Goal: Transaction & Acquisition: Purchase product/service

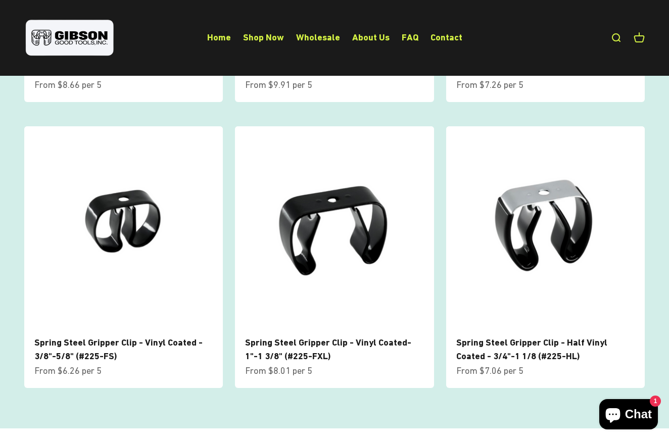
scroll to position [1061, 0]
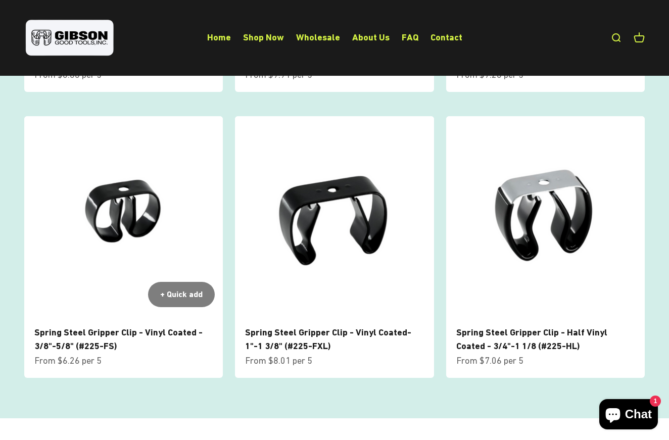
click at [102, 327] on link "Spring Steel Gripper Clip - Vinyl Coated - 3/8"-5/8" (#225-FS)" at bounding box center [118, 339] width 168 height 24
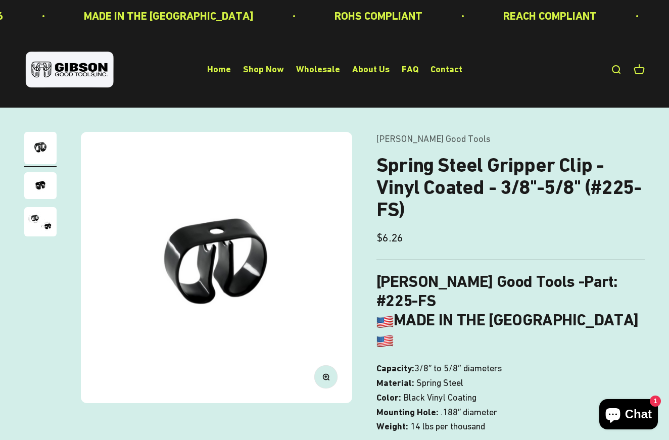
click at [37, 224] on img "Go to item 3" at bounding box center [40, 221] width 32 height 29
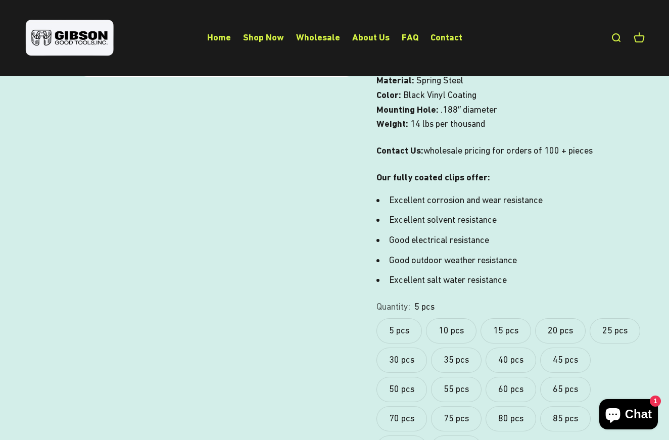
scroll to position [303, 0]
click at [457, 318] on label "10 pcs" at bounding box center [451, 330] width 51 height 25
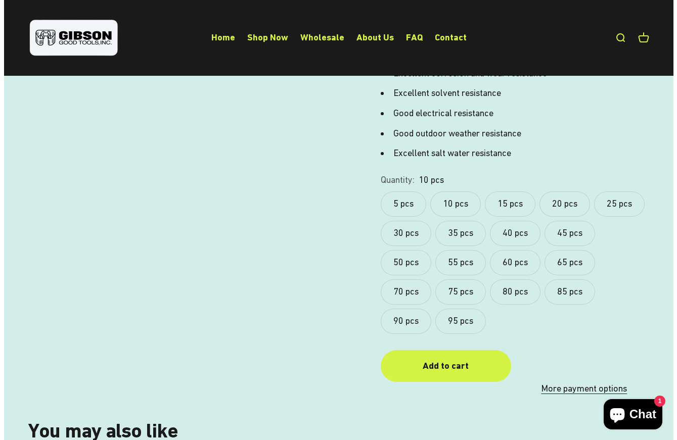
scroll to position [436, 0]
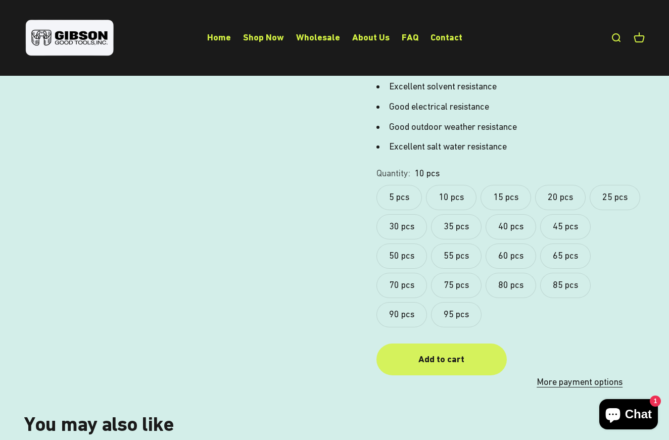
click at [449, 352] on div "Add to cart" at bounding box center [442, 359] width 90 height 15
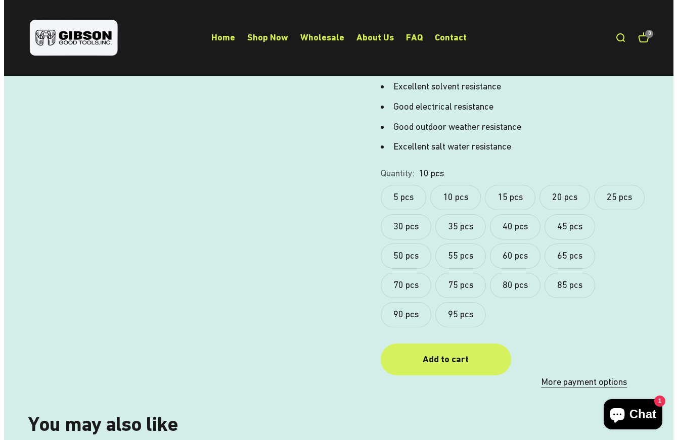
scroll to position [0, 564]
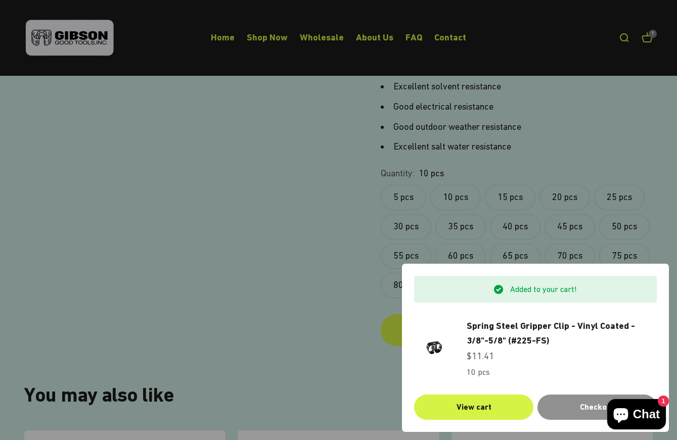
click at [564, 409] on div "Checkout" at bounding box center [596, 407] width 95 height 13
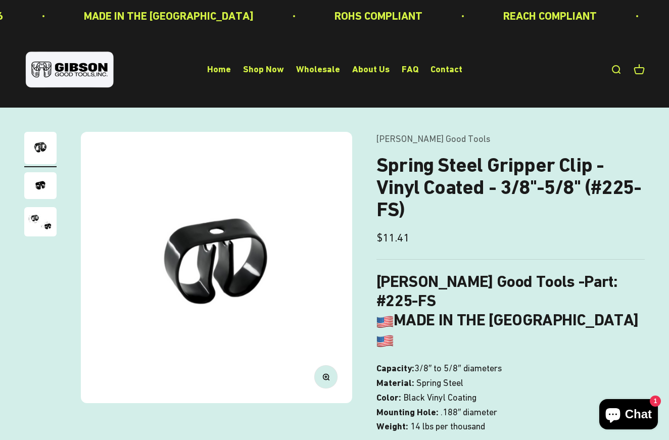
scroll to position [436, 0]
